Goal: Task Accomplishment & Management: Complete application form

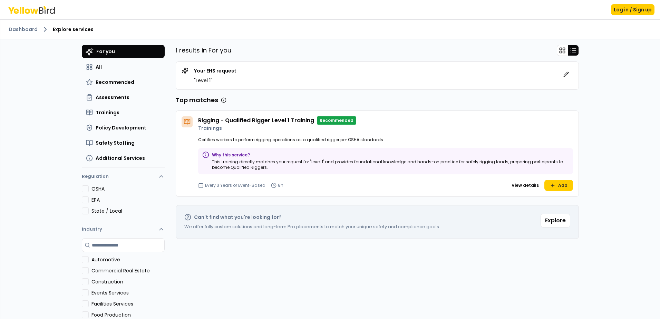
click at [385, 131] on div "Rigging - Qualified Rigger Level 1 Training Recommended Trainings Certifies wor…" at bounding box center [385, 153] width 375 height 75
click at [240, 163] on p "This training directly matches your request for 'Level 1' and provides foundati…" at bounding box center [390, 164] width 356 height 11
click at [240, 145] on div "Rigging - Qualified Rigger Level 1 Training Recommended Trainings Certifies wor…" at bounding box center [385, 153] width 375 height 75
click at [257, 82] on div "Your EHS request " Level 1 "" at bounding box center [377, 75] width 391 height 17
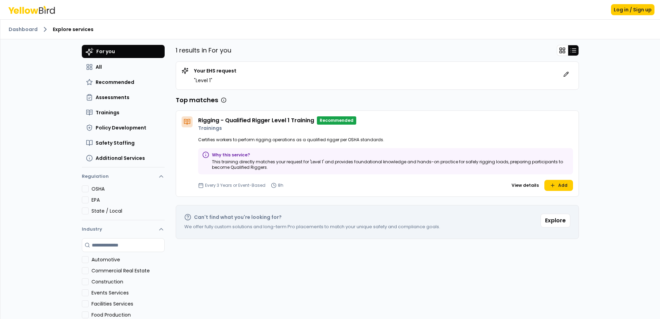
click at [235, 136] on div "Rigging - Qualified Rigger Level 1 Training Recommended Trainings Certifies wor…" at bounding box center [385, 153] width 375 height 75
click at [229, 160] on p "This training directly matches your request for 'Level 1' and provides foundati…" at bounding box center [390, 164] width 356 height 11
drag, startPoint x: 227, startPoint y: 172, endPoint x: 227, endPoint y: 179, distance: 7.2
click at [227, 174] on div "Why this service? This training directly matches your request for 'Level 1' and…" at bounding box center [385, 161] width 375 height 26
click at [229, 190] on div "Every 3 Years or Event-Based 8h View details Add" at bounding box center [385, 185] width 375 height 11
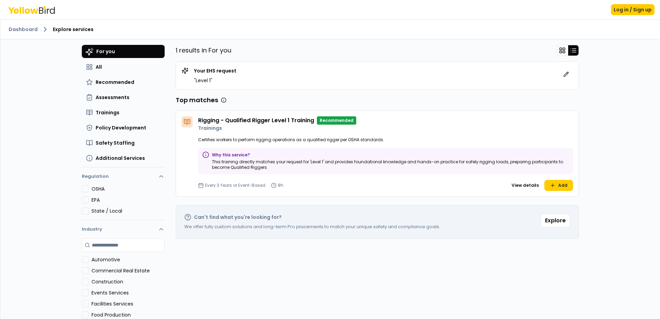
click at [299, 188] on div "Every 3 Years or Event-Based 8h View details Add" at bounding box center [385, 185] width 375 height 11
click at [522, 185] on button "View details" at bounding box center [525, 185] width 33 height 11
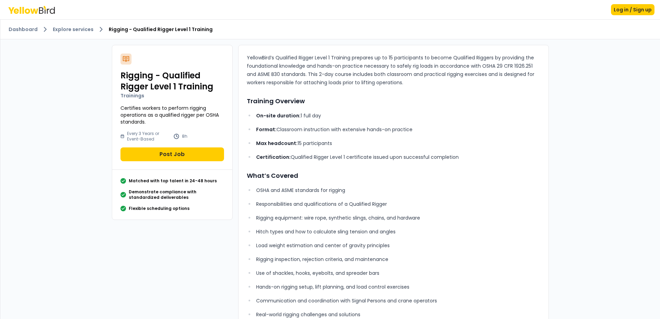
drag, startPoint x: 332, startPoint y: 142, endPoint x: 251, endPoint y: 145, distance: 81.1
click at [251, 145] on ul "On-site duration: 1 full day Format: Classroom instruction with extensive hands…" at bounding box center [393, 136] width 293 height 50
drag, startPoint x: 251, startPoint y: 145, endPoint x: 550, endPoint y: 137, distance: 299.0
click at [550, 137] on div "Rigging - Qualified Rigger Level 1 Training Trainings Certifies workers to perf…" at bounding box center [330, 290] width 448 height 503
